Goal: Browse casually

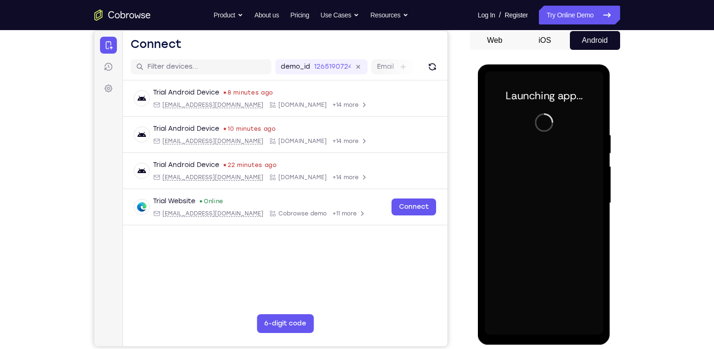
scroll to position [93, 0]
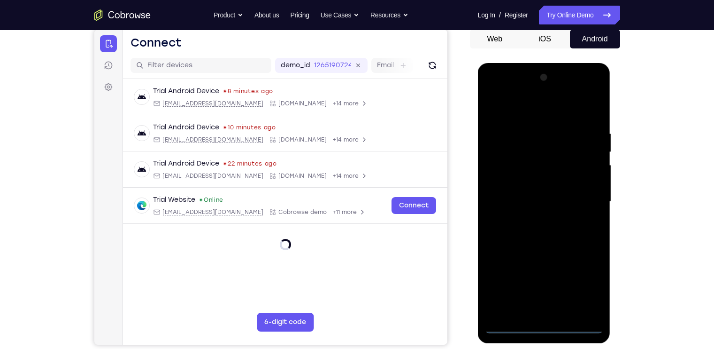
click at [543, 324] on div at bounding box center [544, 201] width 118 height 263
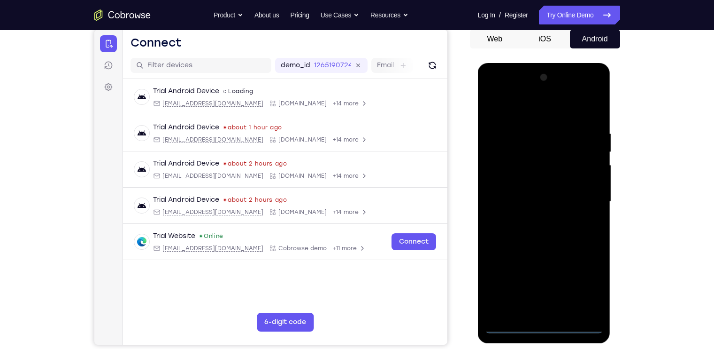
click at [598, 275] on div at bounding box center [544, 201] width 118 height 263
click at [590, 281] on div at bounding box center [544, 201] width 118 height 263
click at [513, 104] on div at bounding box center [544, 201] width 118 height 263
click at [583, 194] on div at bounding box center [544, 201] width 118 height 263
click at [531, 217] on div at bounding box center [544, 201] width 118 height 263
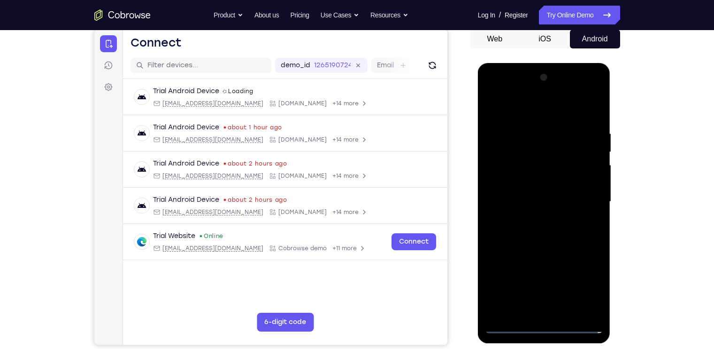
click at [544, 193] on div at bounding box center [544, 201] width 118 height 263
click at [539, 181] on div at bounding box center [544, 201] width 118 height 263
click at [546, 202] on div at bounding box center [544, 201] width 118 height 263
click at [530, 230] on div at bounding box center [544, 201] width 118 height 263
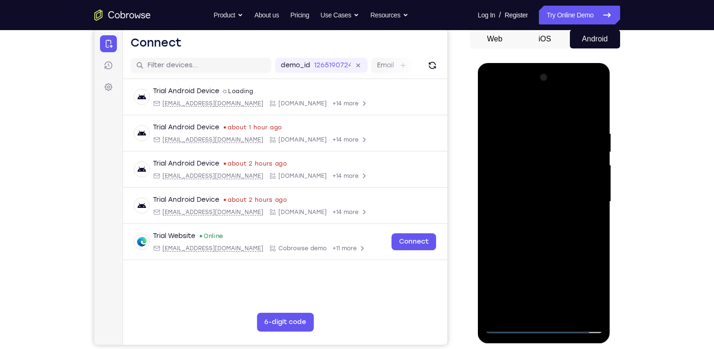
click at [548, 241] on div at bounding box center [544, 201] width 118 height 263
click at [567, 312] on div at bounding box center [544, 201] width 118 height 263
click at [556, 250] on div at bounding box center [544, 201] width 118 height 263
click at [491, 105] on div at bounding box center [544, 201] width 118 height 263
drag, startPoint x: 543, startPoint y: 272, endPoint x: 520, endPoint y: 164, distance: 110.4
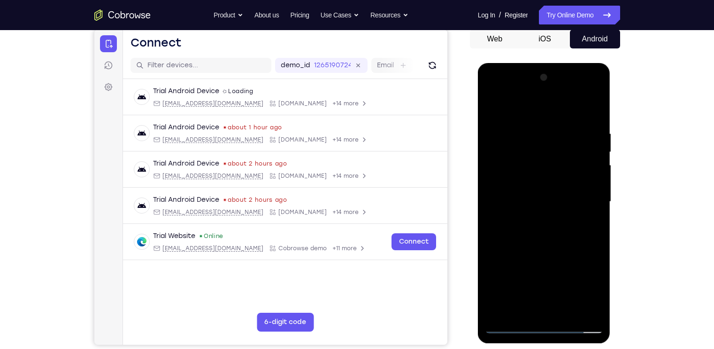
click at [520, 164] on div at bounding box center [544, 201] width 118 height 263
drag, startPoint x: 536, startPoint y: 218, endPoint x: 536, endPoint y: 142, distance: 76.6
click at [536, 142] on div at bounding box center [544, 201] width 118 height 263
drag, startPoint x: 546, startPoint y: 229, endPoint x: 540, endPoint y: 130, distance: 99.7
click at [540, 130] on div at bounding box center [544, 201] width 118 height 263
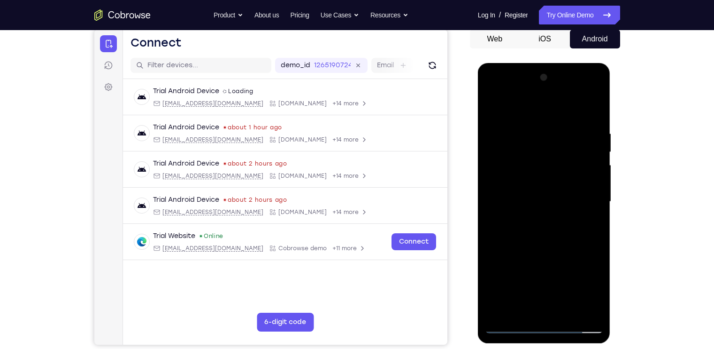
drag, startPoint x: 551, startPoint y: 231, endPoint x: 542, endPoint y: 132, distance: 99.0
click at [542, 132] on div at bounding box center [544, 201] width 118 height 263
drag, startPoint x: 556, startPoint y: 233, endPoint x: 559, endPoint y: 190, distance: 43.7
click at [559, 190] on div at bounding box center [544, 201] width 118 height 263
drag, startPoint x: 571, startPoint y: 258, endPoint x: 558, endPoint y: 163, distance: 96.3
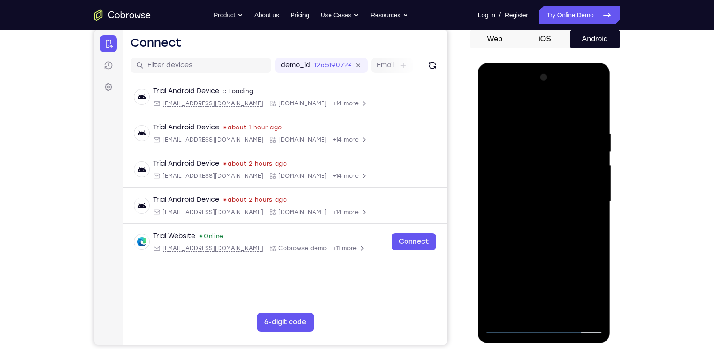
click at [558, 163] on div at bounding box center [544, 201] width 118 height 263
click at [594, 106] on div at bounding box center [544, 201] width 118 height 263
drag, startPoint x: 574, startPoint y: 142, endPoint x: 553, endPoint y: 268, distance: 127.6
click at [553, 268] on div at bounding box center [544, 201] width 118 height 263
click at [589, 312] on div at bounding box center [544, 201] width 118 height 263
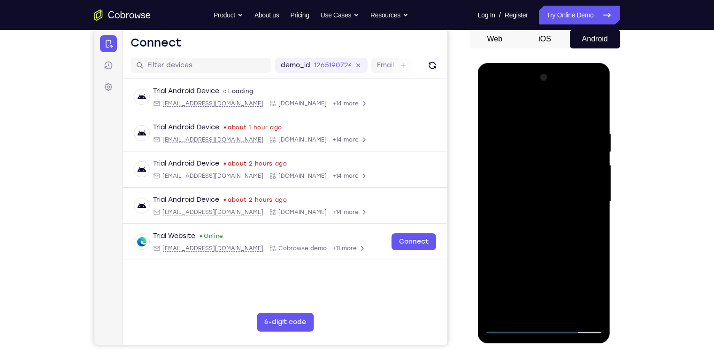
click at [499, 307] on div at bounding box center [544, 201] width 118 height 263
drag, startPoint x: 556, startPoint y: 270, endPoint x: 543, endPoint y: 177, distance: 93.8
click at [543, 177] on div at bounding box center [544, 201] width 118 height 263
drag, startPoint x: 552, startPoint y: 259, endPoint x: 546, endPoint y: 170, distance: 89.9
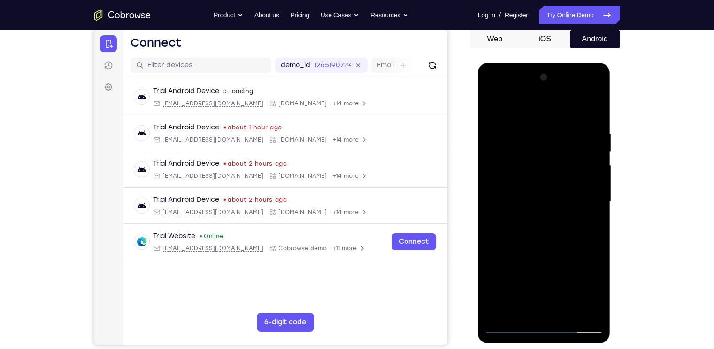
click at [546, 170] on div at bounding box center [544, 201] width 118 height 263
drag, startPoint x: 549, startPoint y: 231, endPoint x: 537, endPoint y: 131, distance: 101.2
click at [537, 131] on div at bounding box center [544, 201] width 118 height 263
drag, startPoint x: 543, startPoint y: 229, endPoint x: 538, endPoint y: 148, distance: 81.4
click at [538, 148] on div at bounding box center [544, 201] width 118 height 263
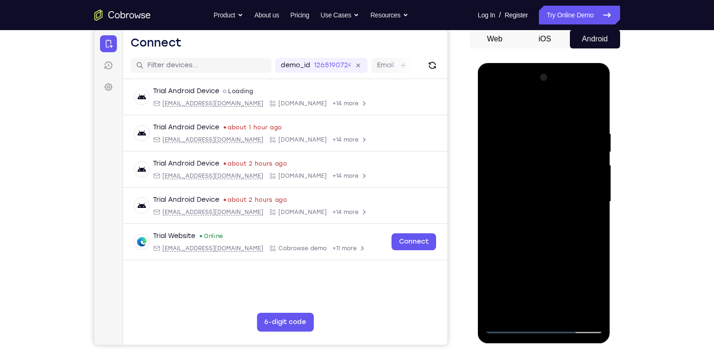
drag, startPoint x: 539, startPoint y: 218, endPoint x: 514, endPoint y: 114, distance: 107.2
click at [514, 114] on div at bounding box center [544, 201] width 118 height 263
click at [534, 236] on div at bounding box center [544, 201] width 118 height 263
click at [536, 237] on div at bounding box center [544, 201] width 118 height 263
drag, startPoint x: 573, startPoint y: 253, endPoint x: 572, endPoint y: 207, distance: 46.5
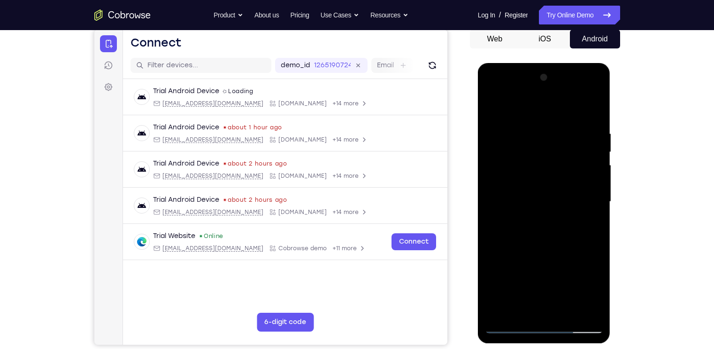
click at [572, 207] on div at bounding box center [544, 201] width 118 height 263
drag, startPoint x: 571, startPoint y: 204, endPoint x: 566, endPoint y: 246, distance: 42.1
click at [566, 246] on div at bounding box center [544, 201] width 118 height 263
drag, startPoint x: 566, startPoint y: 239, endPoint x: 554, endPoint y: 155, distance: 84.6
click at [554, 155] on div at bounding box center [544, 201] width 118 height 263
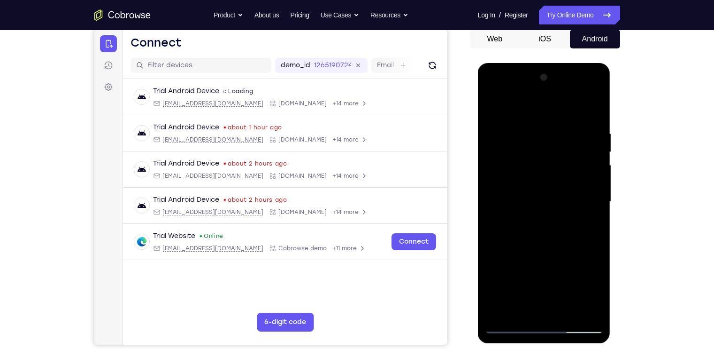
drag, startPoint x: 554, startPoint y: 234, endPoint x: 539, endPoint y: 149, distance: 86.9
click at [539, 149] on div at bounding box center [544, 201] width 118 height 263
drag, startPoint x: 557, startPoint y: 231, endPoint x: 549, endPoint y: 168, distance: 63.4
click at [549, 168] on div at bounding box center [544, 201] width 118 height 263
click at [599, 129] on div at bounding box center [544, 201] width 118 height 263
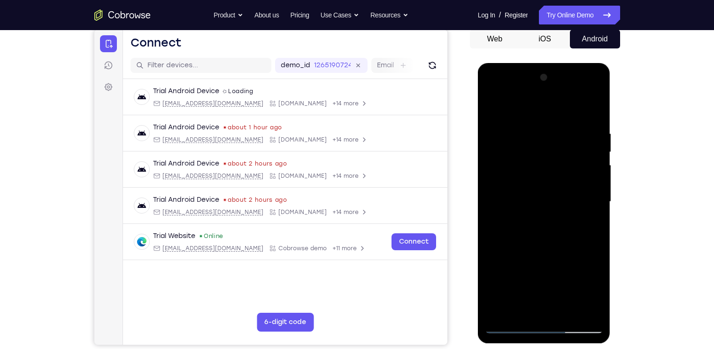
drag, startPoint x: 567, startPoint y: 186, endPoint x: 566, endPoint y: 277, distance: 90.7
click at [566, 277] on div at bounding box center [544, 201] width 118 height 263
click at [597, 215] on div at bounding box center [544, 201] width 118 height 263
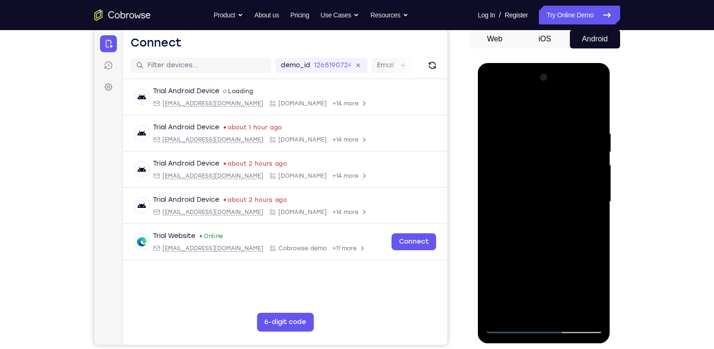
drag, startPoint x: 589, startPoint y: 254, endPoint x: 577, endPoint y: 154, distance: 100.3
click at [577, 154] on div at bounding box center [544, 201] width 118 height 263
drag, startPoint x: 583, startPoint y: 240, endPoint x: 559, endPoint y: 148, distance: 94.7
click at [559, 148] on div at bounding box center [544, 201] width 118 height 263
drag, startPoint x: 554, startPoint y: 258, endPoint x: 540, endPoint y: 150, distance: 109.0
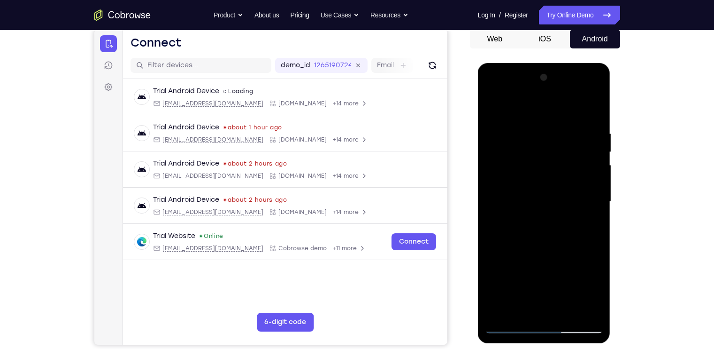
click at [540, 150] on div at bounding box center [544, 201] width 118 height 263
drag, startPoint x: 549, startPoint y: 225, endPoint x: 536, endPoint y: 163, distance: 63.7
click at [536, 163] on div at bounding box center [544, 201] width 118 height 263
drag, startPoint x: 537, startPoint y: 243, endPoint x: 534, endPoint y: 165, distance: 77.6
click at [534, 165] on div at bounding box center [544, 201] width 118 height 263
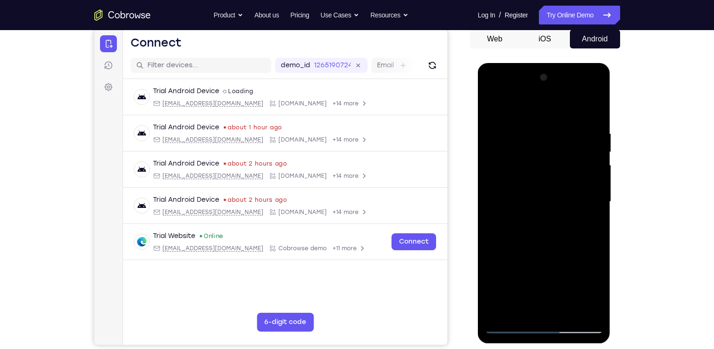
drag, startPoint x: 562, startPoint y: 260, endPoint x: 540, endPoint y: 164, distance: 98.7
click at [540, 164] on div at bounding box center [544, 201] width 118 height 263
drag, startPoint x: 547, startPoint y: 264, endPoint x: 538, endPoint y: 189, distance: 75.7
click at [538, 189] on div at bounding box center [544, 201] width 118 height 263
drag, startPoint x: 542, startPoint y: 270, endPoint x: 526, endPoint y: 188, distance: 83.3
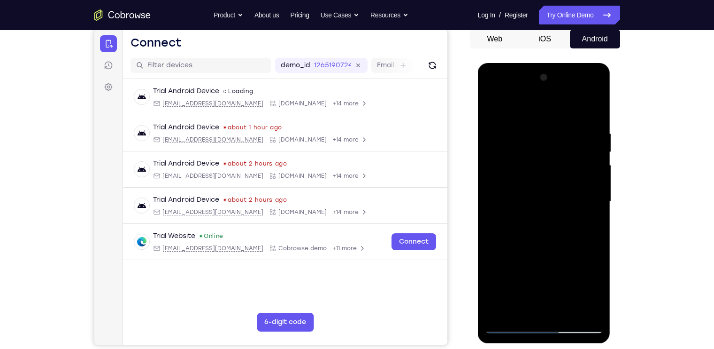
click at [526, 188] on div at bounding box center [544, 201] width 118 height 263
click at [496, 250] on div at bounding box center [544, 201] width 118 height 263
